Goal: Task Accomplishment & Management: Use online tool/utility

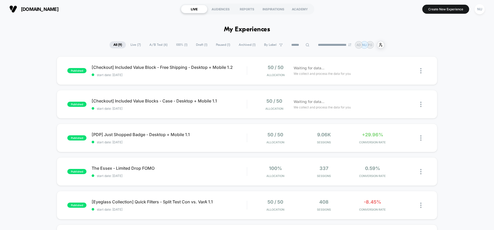
scroll to position [85, 0]
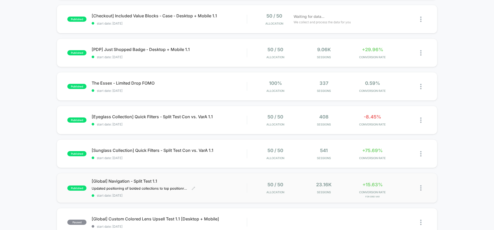
click at [212, 192] on div "[Global] Navigation - Split Test 1.1 Updated positioning of bolded collections …" at bounding box center [169, 188] width 155 height 19
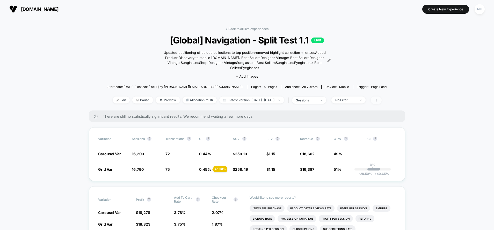
click at [382, 99] on span at bounding box center [376, 101] width 11 height 8
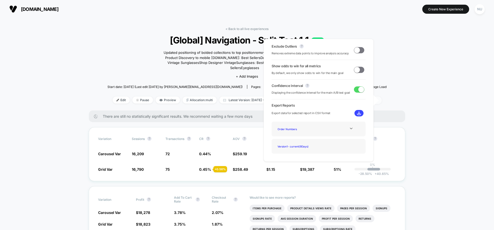
click at [382, 99] on span at bounding box center [376, 101] width 11 height 8
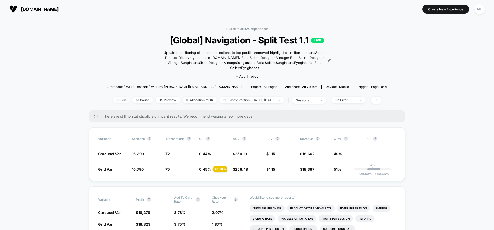
click at [113, 99] on span "Edit" at bounding box center [121, 100] width 17 height 7
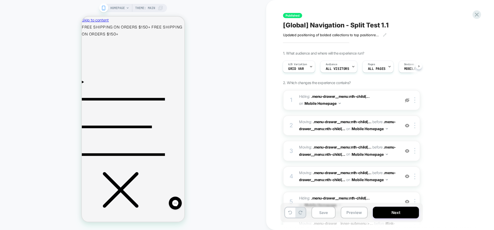
click at [149, 7] on span "Theme: MAIN" at bounding box center [145, 8] width 20 height 8
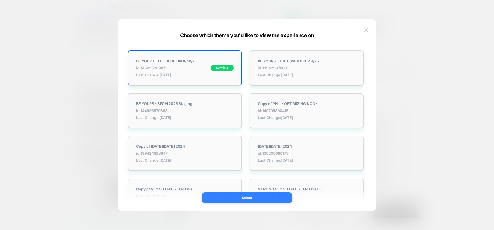
click at [240, 197] on button "Select" at bounding box center [247, 198] width 91 height 10
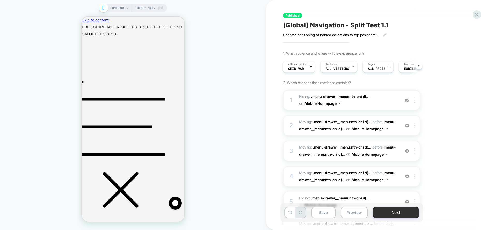
click at [403, 215] on button "Next" at bounding box center [396, 213] width 46 height 12
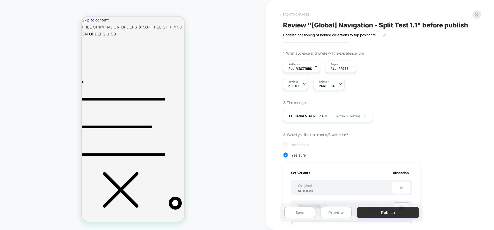
scroll to position [0, 1]
click at [393, 213] on button "Publish" at bounding box center [388, 213] width 62 height 12
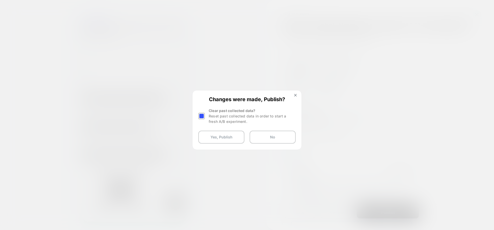
click at [210, 119] on div "Reset past collected data in order to start a fresh A/B experiment." at bounding box center [252, 118] width 87 height 11
click at [204, 117] on div at bounding box center [201, 116] width 6 height 6
click at [212, 134] on button "Yes, Publish" at bounding box center [221, 137] width 46 height 13
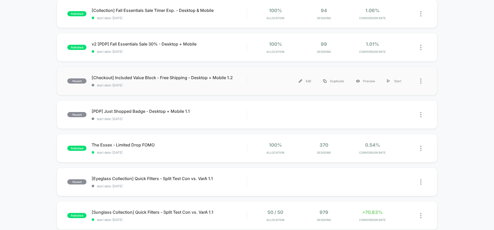
scroll to position [153, 0]
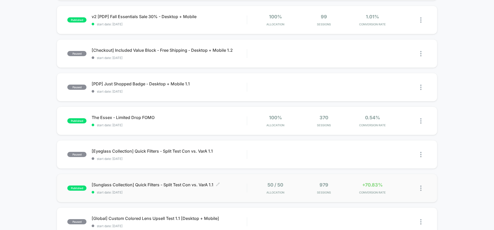
click at [243, 193] on span "start date: [DATE]" at bounding box center [169, 193] width 155 height 4
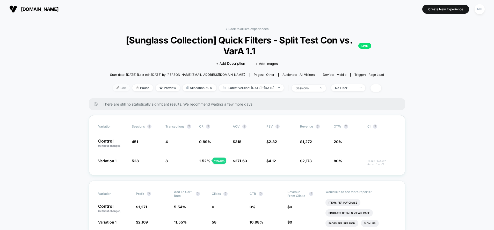
click at [114, 86] on span "Edit" at bounding box center [121, 87] width 17 height 7
